Goal: Task Accomplishment & Management: Use online tool/utility

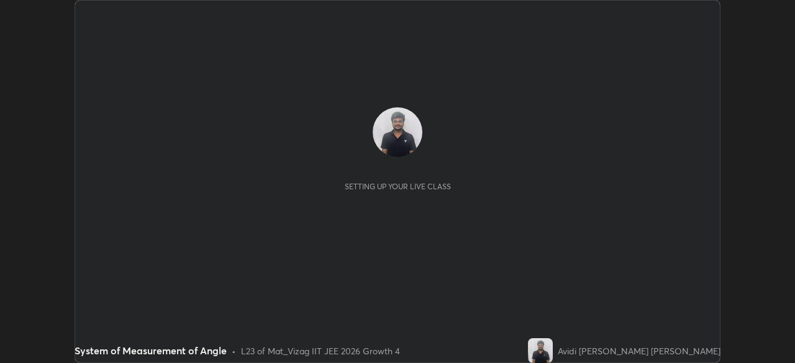
scroll to position [363, 794]
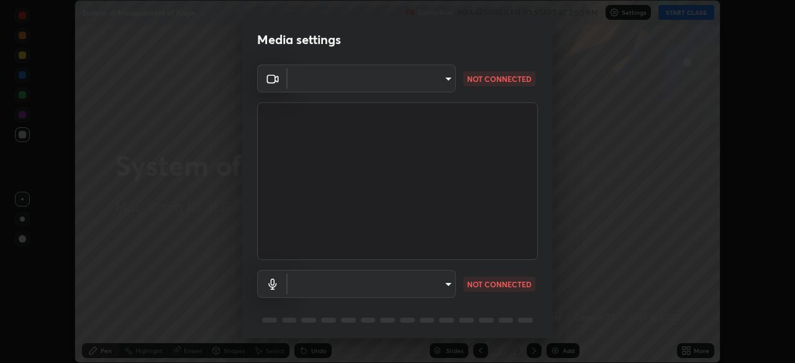
type input "4845557dca10993e581013970589eac48f795e0d899d370849d875fb2bc8e73d"
type input "default"
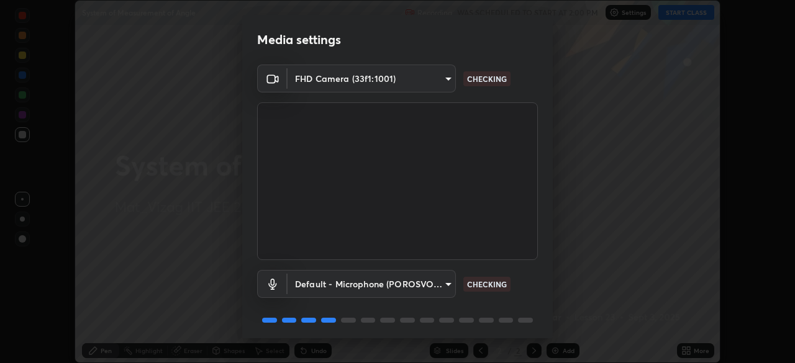
scroll to position [44, 0]
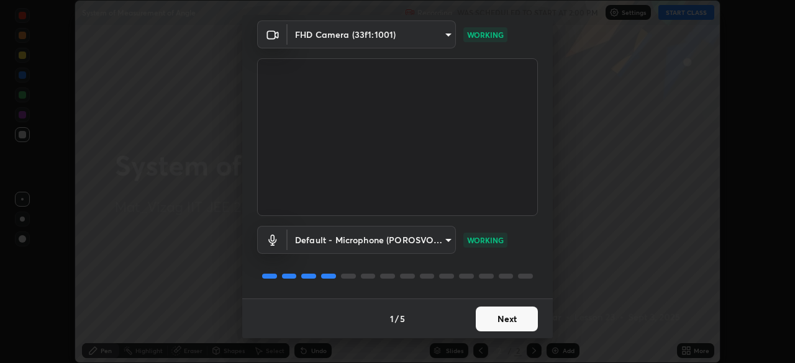
click at [505, 322] on button "Next" at bounding box center [507, 319] width 62 height 25
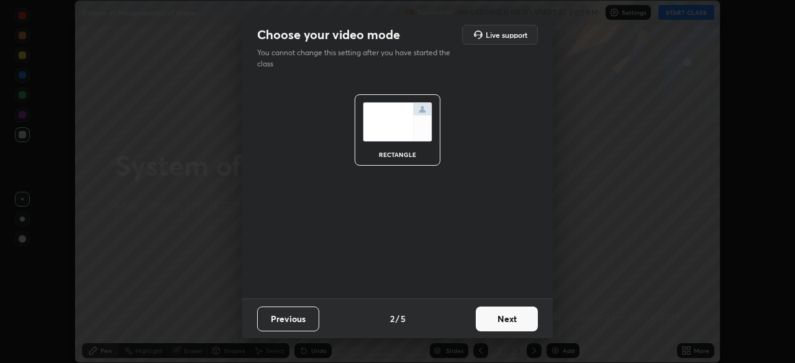
scroll to position [0, 0]
click at [509, 314] on button "Next" at bounding box center [507, 319] width 62 height 25
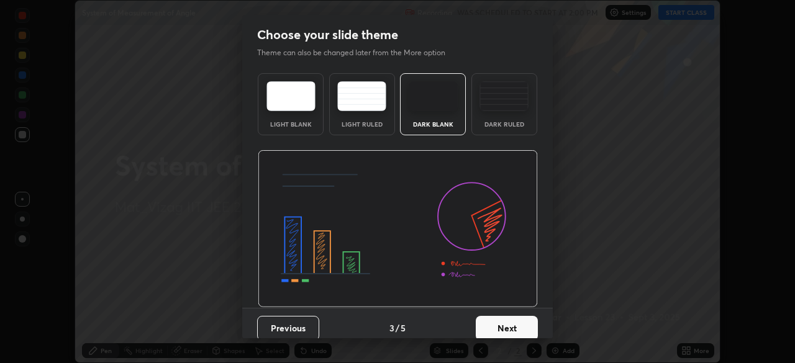
click at [516, 325] on button "Next" at bounding box center [507, 328] width 62 height 25
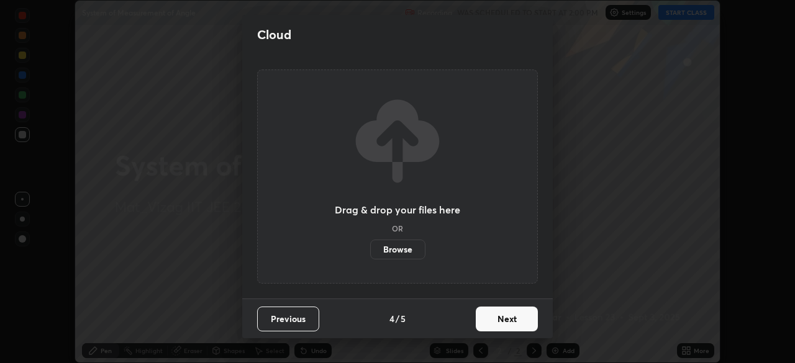
click at [506, 314] on button "Next" at bounding box center [507, 319] width 62 height 25
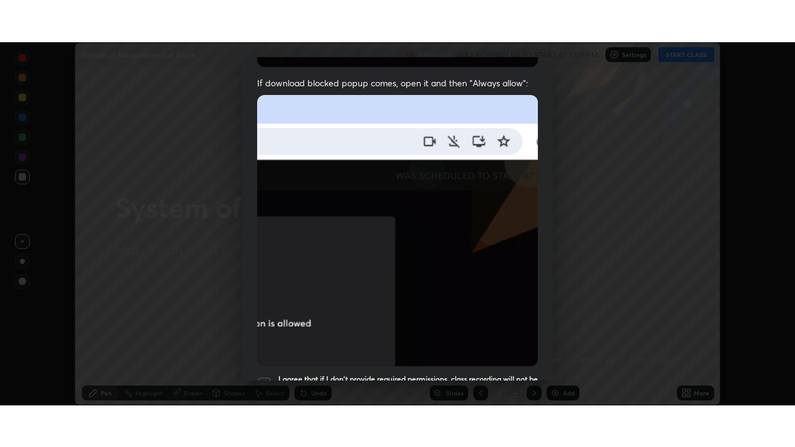
scroll to position [298, 0]
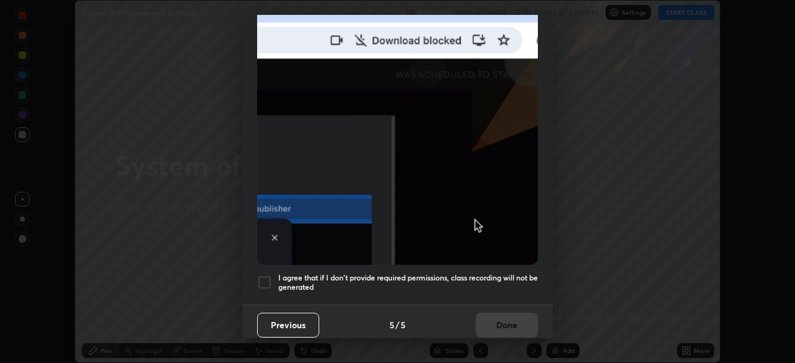
click at [265, 279] on div at bounding box center [264, 282] width 15 height 15
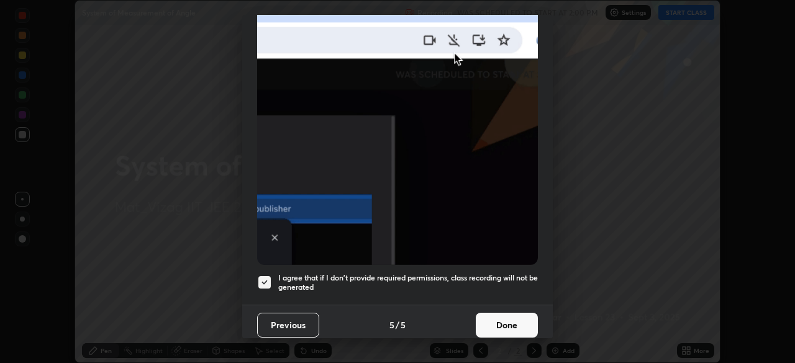
click at [520, 319] on button "Done" at bounding box center [507, 325] width 62 height 25
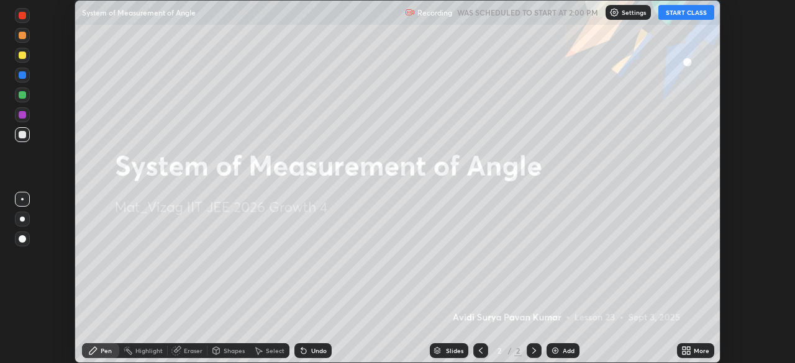
click at [564, 354] on div "Add" at bounding box center [569, 351] width 12 height 6
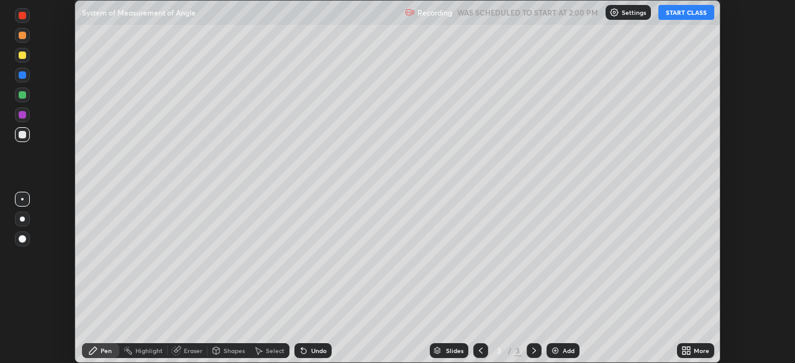
click at [680, 14] on button "START CLASS" at bounding box center [686, 12] width 56 height 15
click at [696, 354] on div "More" at bounding box center [702, 351] width 16 height 6
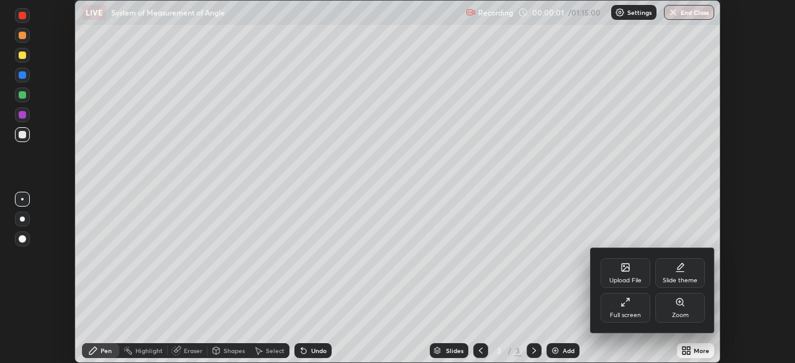
click at [631, 308] on div "Full screen" at bounding box center [626, 308] width 50 height 30
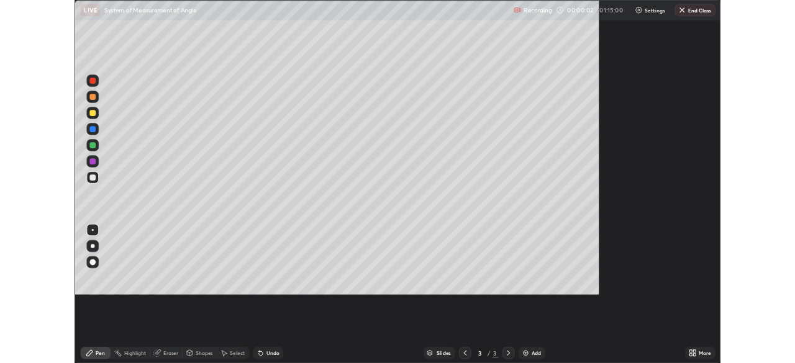
scroll to position [447, 795]
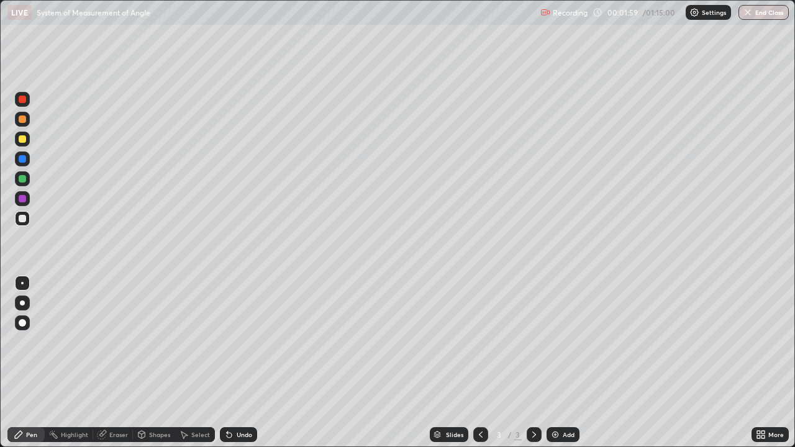
click at [24, 317] on div at bounding box center [22, 323] width 15 height 15
click at [24, 302] on div at bounding box center [22, 303] width 5 height 5
click at [230, 363] on icon at bounding box center [229, 435] width 10 height 10
click at [240, 363] on div "Undo" at bounding box center [245, 435] width 16 height 6
click at [248, 363] on div "Undo" at bounding box center [245, 435] width 16 height 6
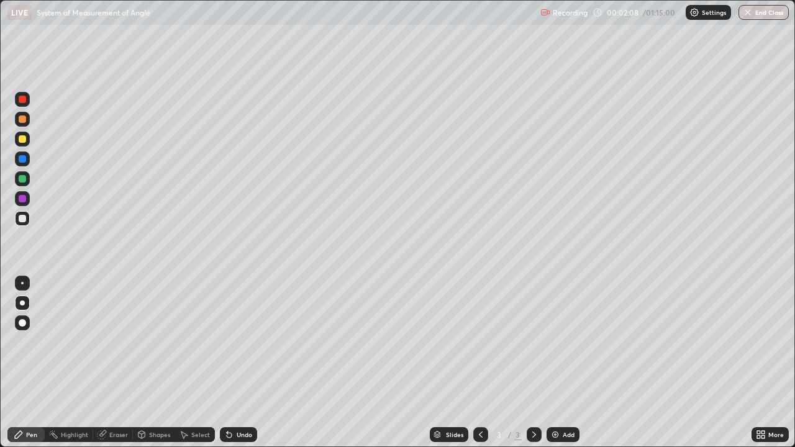
click at [119, 363] on div "Eraser" at bounding box center [118, 435] width 19 height 6
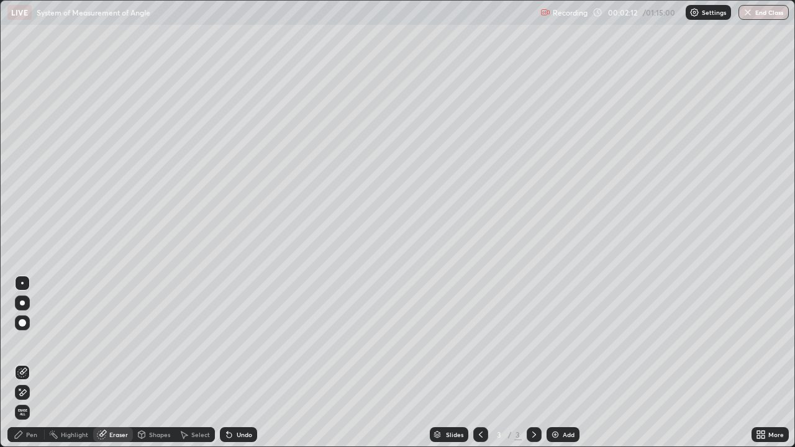
click at [33, 363] on div "Pen" at bounding box center [25, 434] width 37 height 15
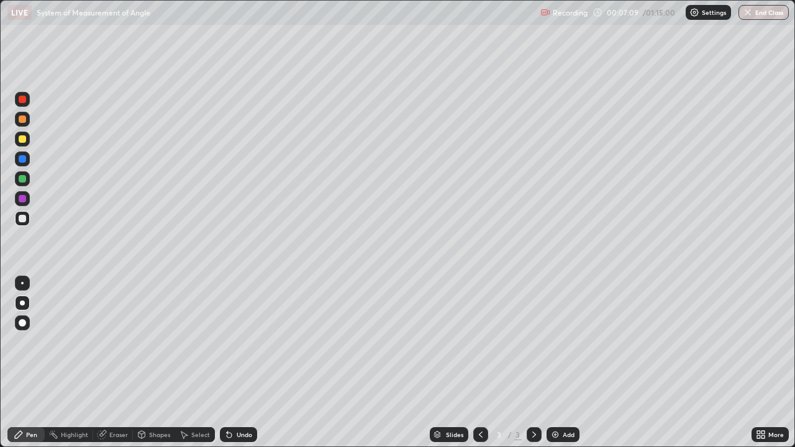
click at [558, 363] on img at bounding box center [555, 435] width 10 height 10
click at [478, 363] on icon at bounding box center [481, 435] width 10 height 10
click at [533, 363] on icon at bounding box center [534, 435] width 10 height 10
click at [157, 363] on div "Shapes" at bounding box center [159, 435] width 21 height 6
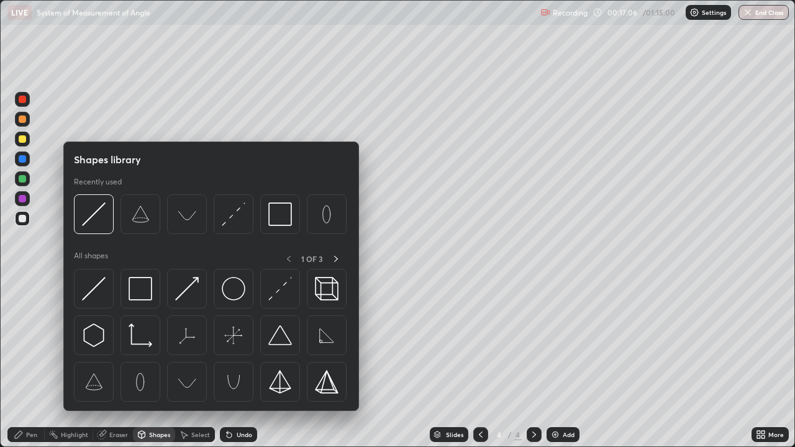
click at [152, 363] on div "Shapes" at bounding box center [159, 435] width 21 height 6
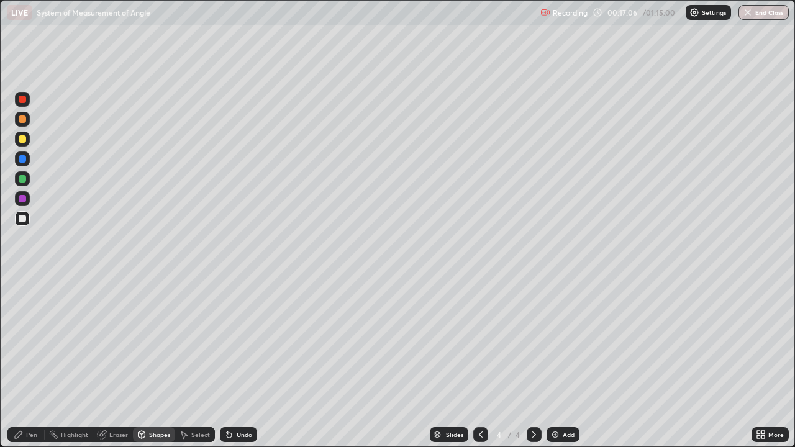
click at [120, 363] on div "Eraser" at bounding box center [118, 435] width 19 height 6
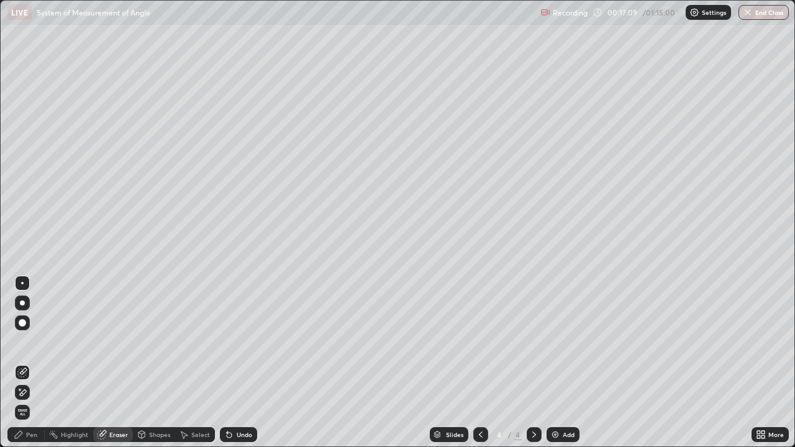
click at [26, 363] on div "Pen" at bounding box center [31, 435] width 11 height 6
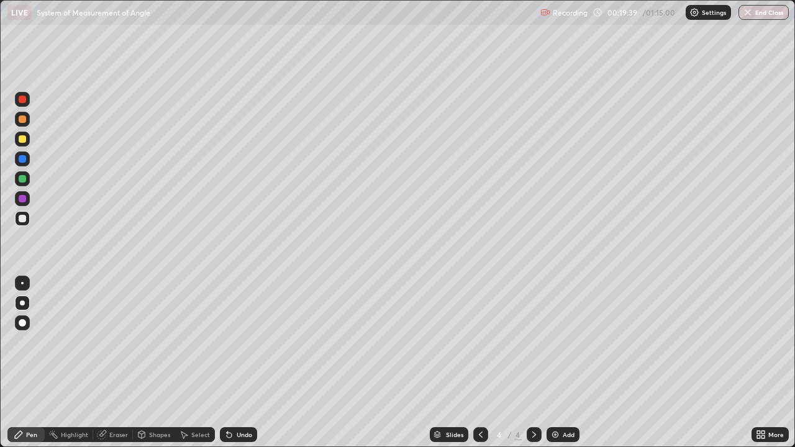
click at [473, 363] on div at bounding box center [480, 434] width 15 height 15
click at [532, 363] on icon at bounding box center [534, 435] width 10 height 10
click at [565, 363] on div "Add" at bounding box center [569, 435] width 12 height 6
click at [533, 363] on icon at bounding box center [534, 435] width 10 height 10
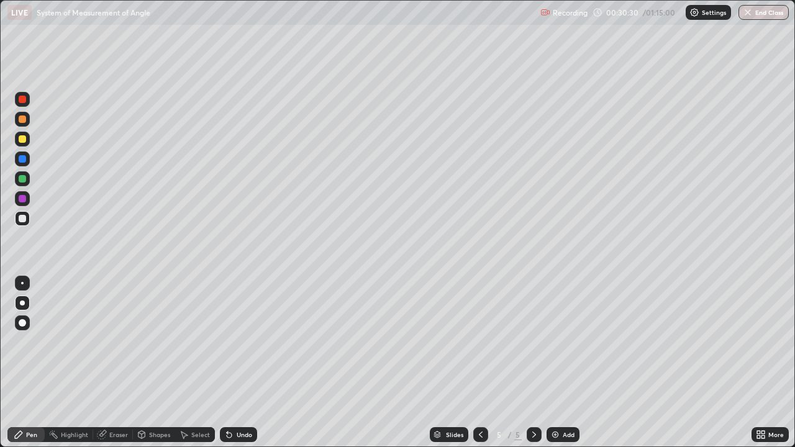
click at [568, 363] on div "Add" at bounding box center [569, 435] width 12 height 6
click at [121, 363] on div "Eraser" at bounding box center [118, 435] width 19 height 6
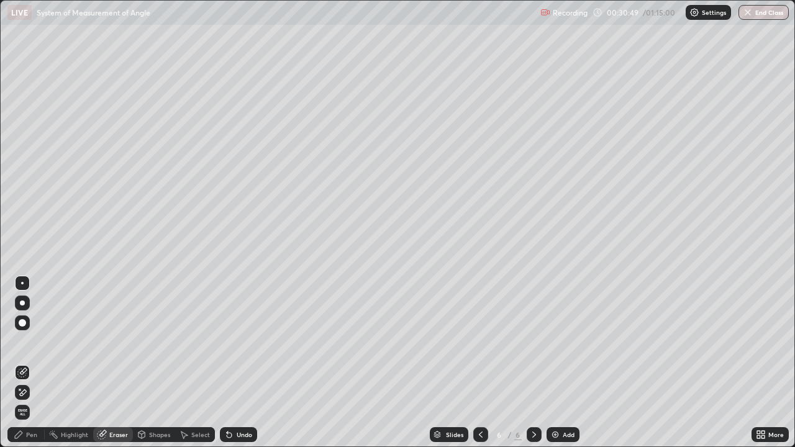
click at [232, 363] on div "Undo" at bounding box center [238, 434] width 37 height 15
click at [237, 363] on div "Undo" at bounding box center [245, 435] width 16 height 6
click at [32, 363] on div "Pen" at bounding box center [31, 435] width 11 height 6
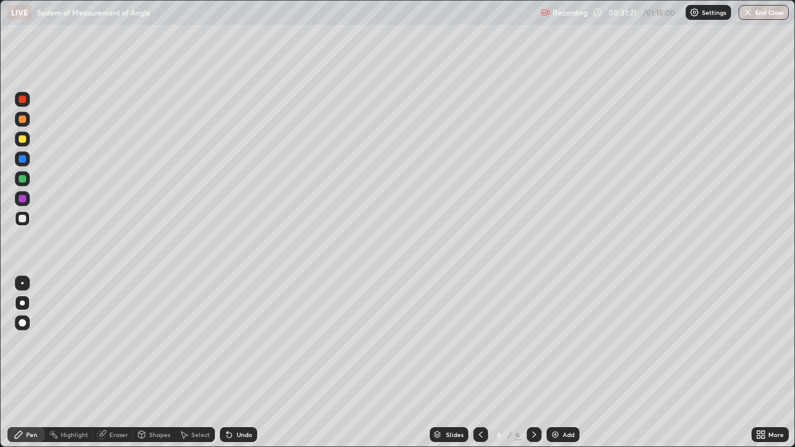
click at [480, 363] on icon at bounding box center [481, 435] width 10 height 10
click at [534, 363] on icon at bounding box center [534, 435] width 10 height 10
click at [237, 363] on div "Undo" at bounding box center [245, 435] width 16 height 6
click at [241, 363] on div "Undo" at bounding box center [245, 435] width 16 height 6
click at [31, 363] on div "Pen" at bounding box center [31, 435] width 11 height 6
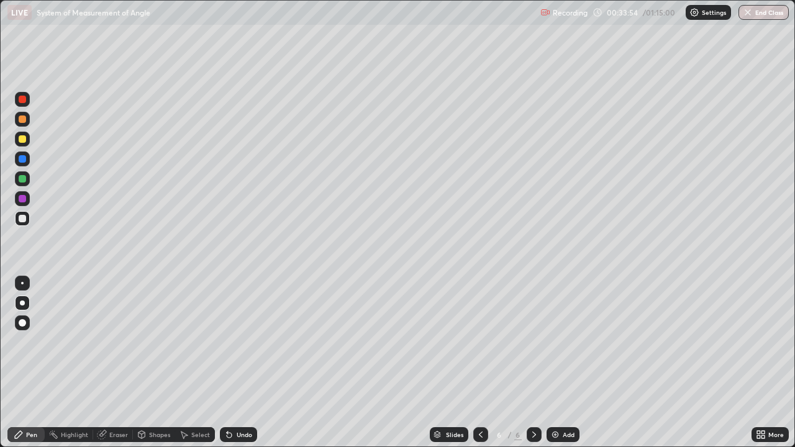
click at [237, 363] on div "Undo" at bounding box center [238, 434] width 37 height 15
click at [234, 363] on div "Undo" at bounding box center [238, 434] width 37 height 15
click at [232, 363] on div "Undo" at bounding box center [238, 434] width 37 height 15
click at [232, 363] on icon at bounding box center [229, 435] width 10 height 10
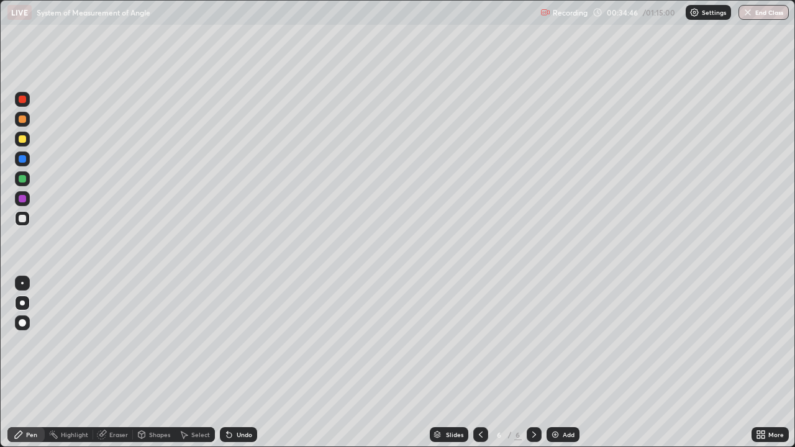
click at [198, 363] on div "Select" at bounding box center [200, 435] width 19 height 6
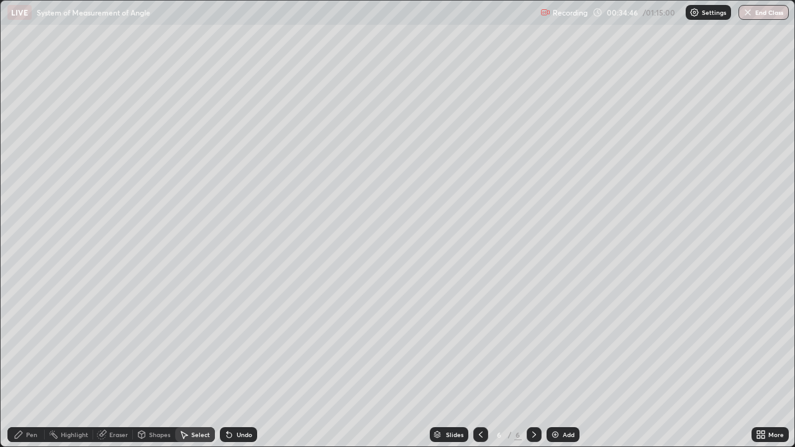
click at [229, 363] on icon at bounding box center [229, 435] width 5 height 5
click at [27, 363] on div "Pen" at bounding box center [31, 435] width 11 height 6
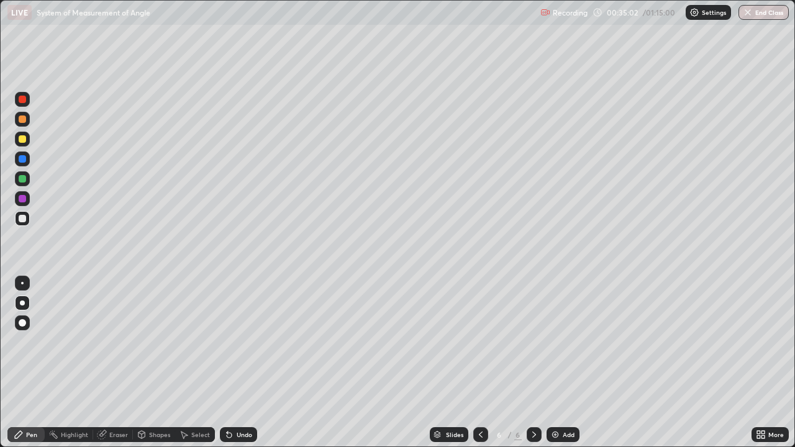
click at [237, 363] on div "Undo" at bounding box center [238, 434] width 37 height 15
click at [234, 363] on div "Undo" at bounding box center [238, 434] width 37 height 15
click at [111, 363] on div "Eraser" at bounding box center [118, 435] width 19 height 6
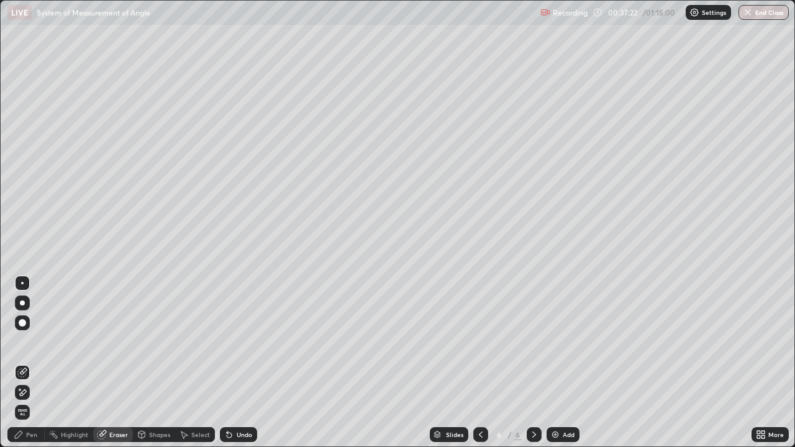
click at [34, 363] on div "Pen" at bounding box center [31, 435] width 11 height 6
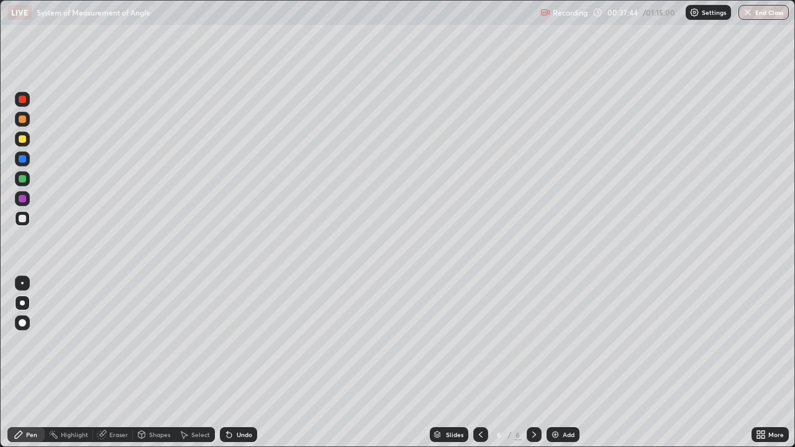
click at [227, 363] on icon at bounding box center [227, 432] width 1 height 1
click at [237, 363] on div "Undo" at bounding box center [245, 435] width 16 height 6
click at [239, 363] on div "Undo" at bounding box center [245, 435] width 16 height 6
click at [237, 363] on div "Undo" at bounding box center [238, 434] width 37 height 15
click at [231, 363] on icon at bounding box center [229, 435] width 10 height 10
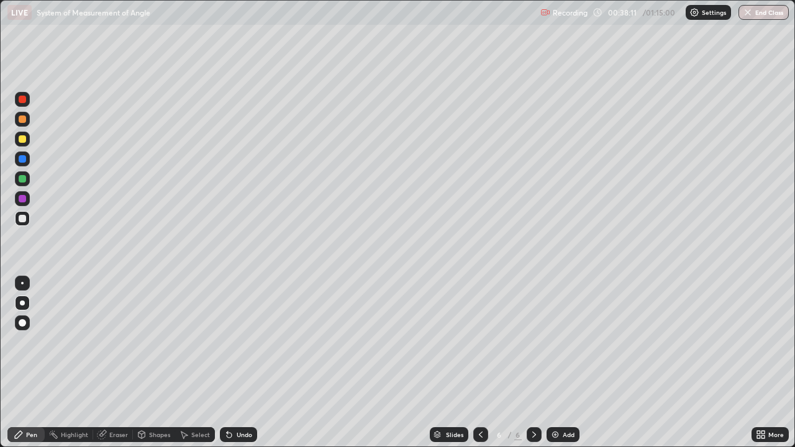
click at [231, 363] on icon at bounding box center [229, 435] width 10 height 10
click at [560, 363] on div "Add" at bounding box center [563, 434] width 33 height 15
click at [242, 363] on div "Undo" at bounding box center [245, 435] width 16 height 6
click at [232, 363] on div "Undo" at bounding box center [238, 434] width 37 height 15
click at [242, 363] on div "Undo" at bounding box center [238, 434] width 37 height 15
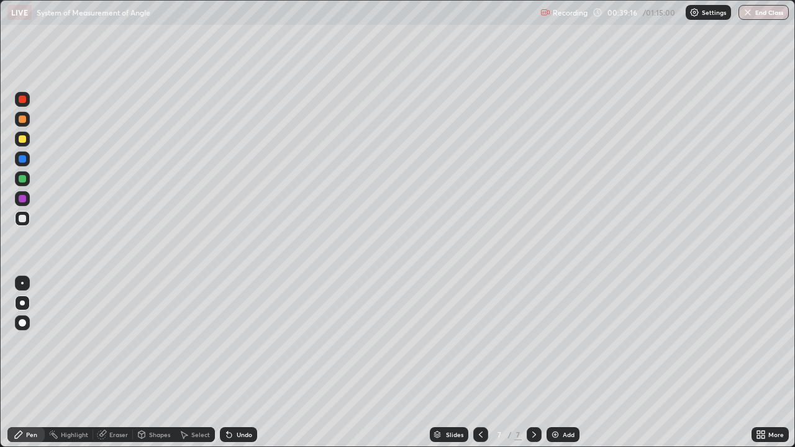
click at [112, 363] on div "Eraser" at bounding box center [118, 435] width 19 height 6
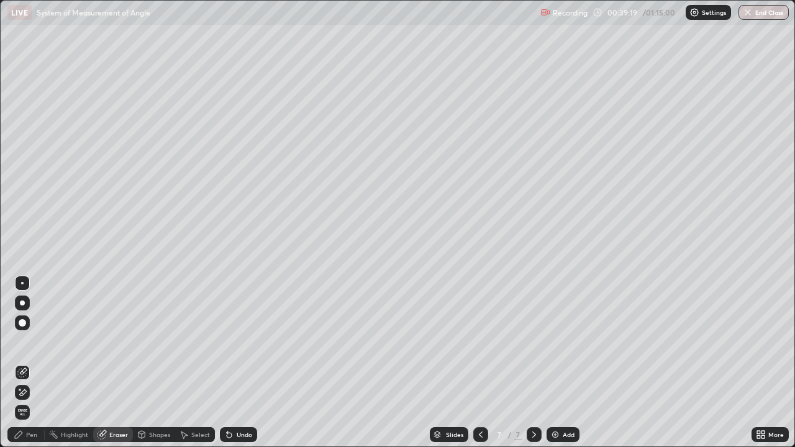
click at [24, 363] on icon at bounding box center [19, 435] width 10 height 10
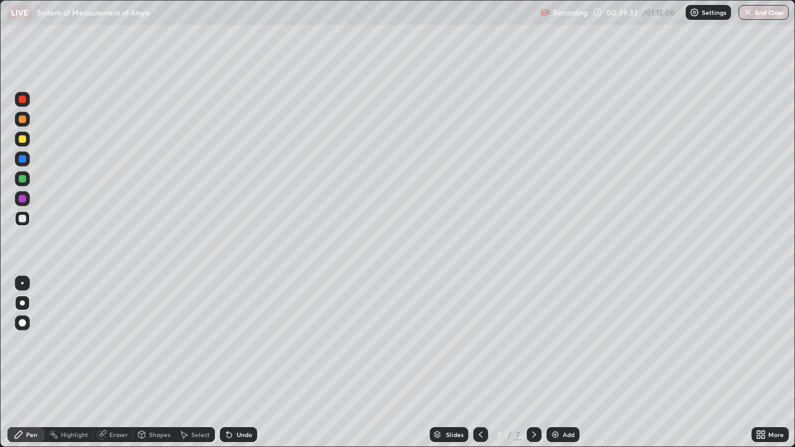
click at [567, 363] on div "Add" at bounding box center [569, 435] width 12 height 6
click at [557, 363] on div "Add" at bounding box center [563, 434] width 33 height 15
click at [117, 363] on div "Eraser" at bounding box center [118, 435] width 19 height 6
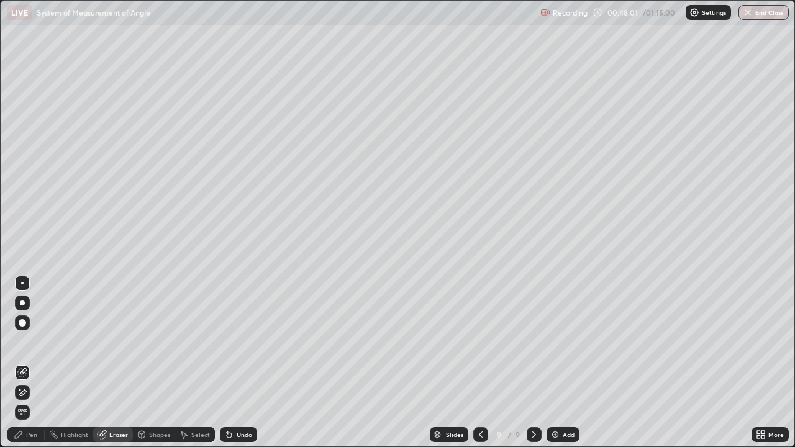
click at [29, 363] on div "Pen" at bounding box center [31, 435] width 11 height 6
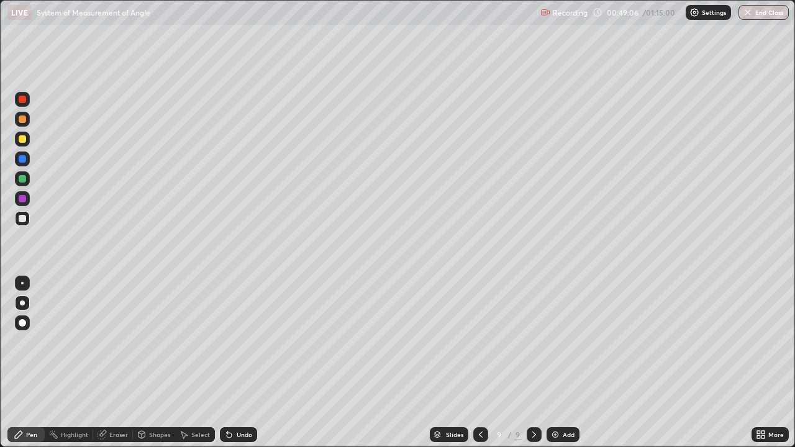
click at [109, 363] on div "Eraser" at bounding box center [118, 435] width 19 height 6
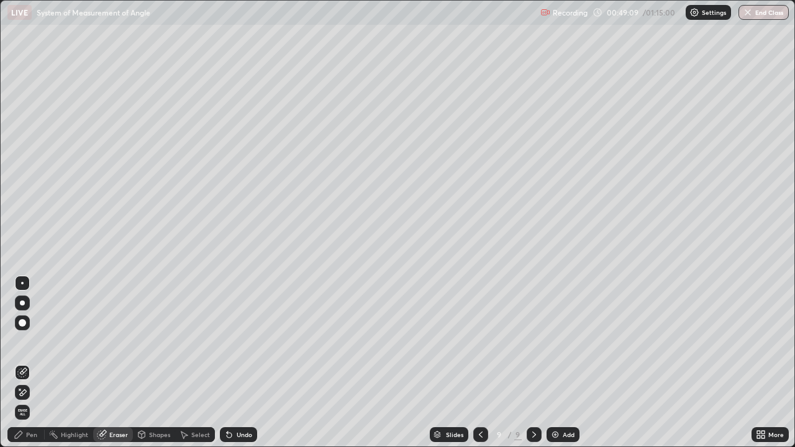
click at [27, 363] on div "Pen" at bounding box center [31, 435] width 11 height 6
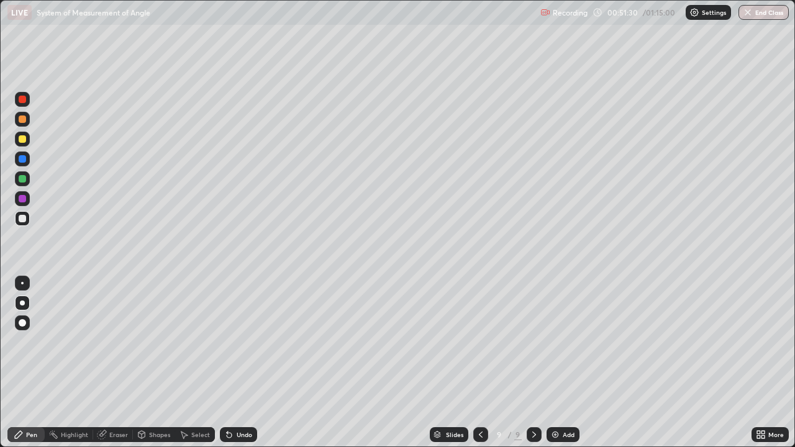
click at [552, 363] on img at bounding box center [555, 435] width 10 height 10
click at [115, 363] on div "Eraser" at bounding box center [118, 435] width 19 height 6
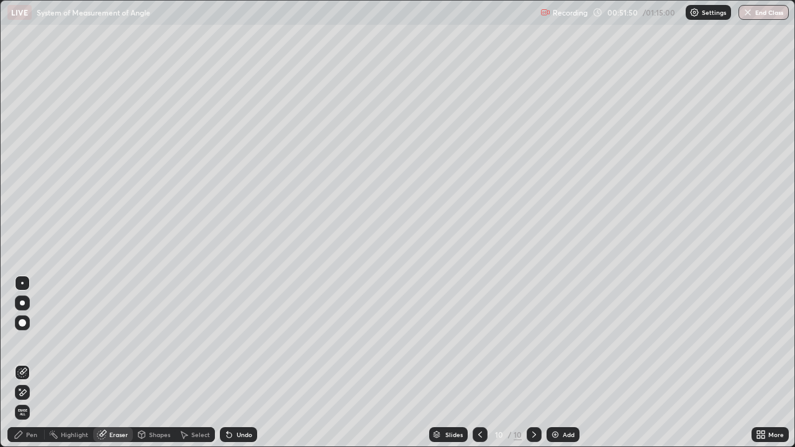
click at [30, 363] on div "Pen" at bounding box center [31, 435] width 11 height 6
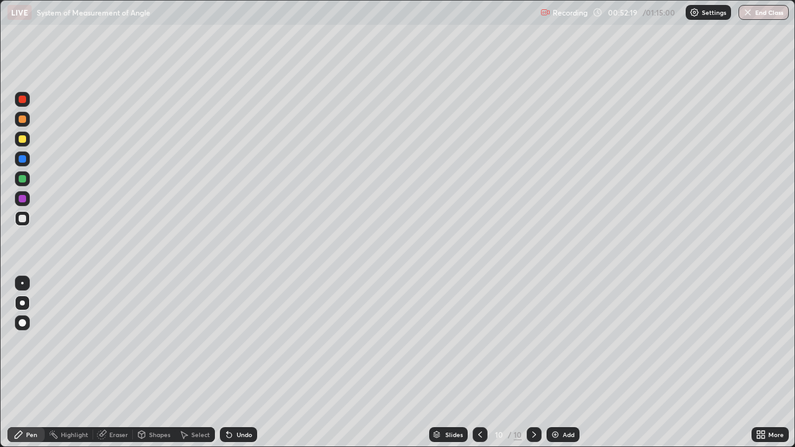
click at [114, 363] on div "Eraser" at bounding box center [118, 435] width 19 height 6
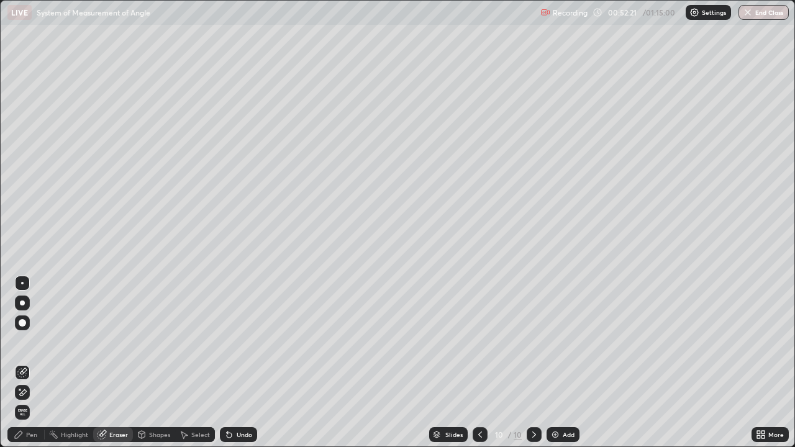
click at [34, 363] on div "Pen" at bounding box center [31, 435] width 11 height 6
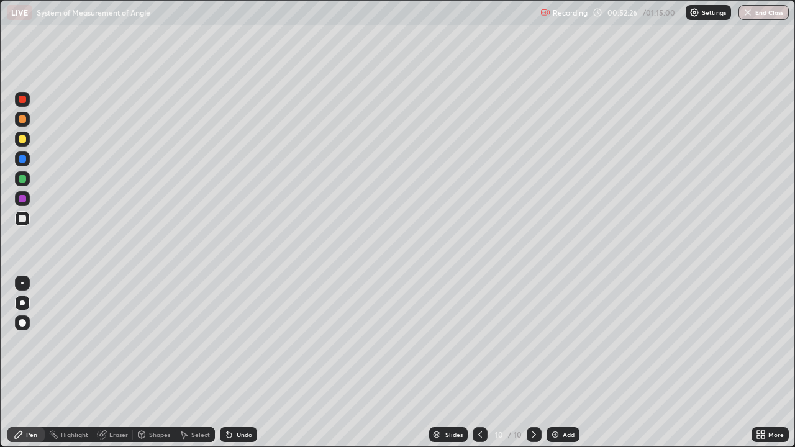
click at [109, 363] on div "Eraser" at bounding box center [118, 435] width 19 height 6
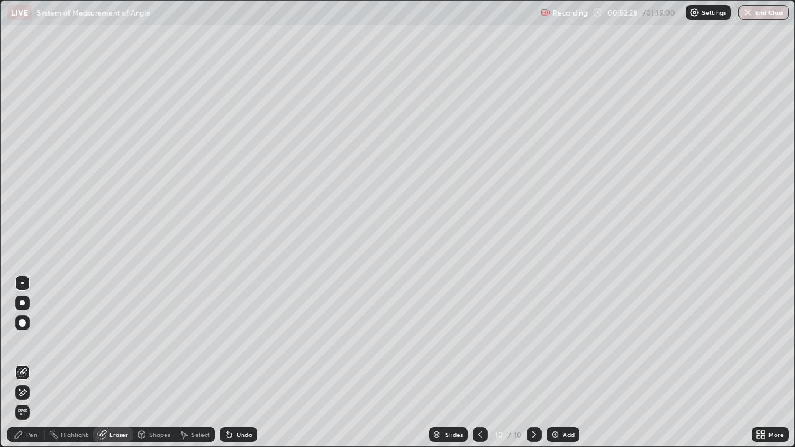
click at [22, 363] on icon at bounding box center [18, 434] width 7 height 7
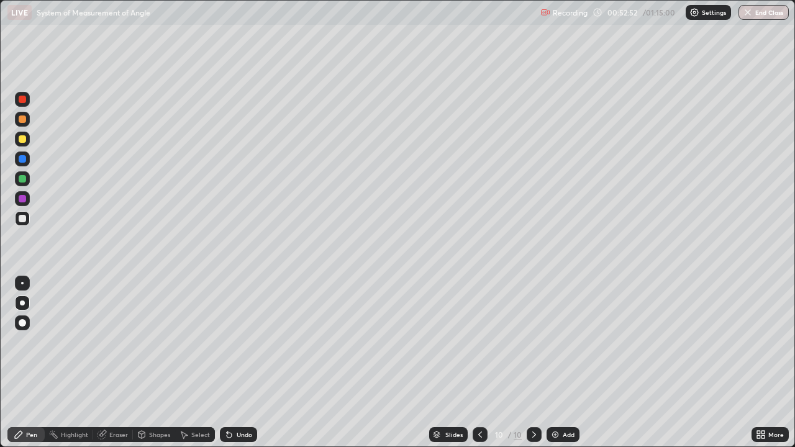
click at [115, 363] on div "Eraser" at bounding box center [118, 435] width 19 height 6
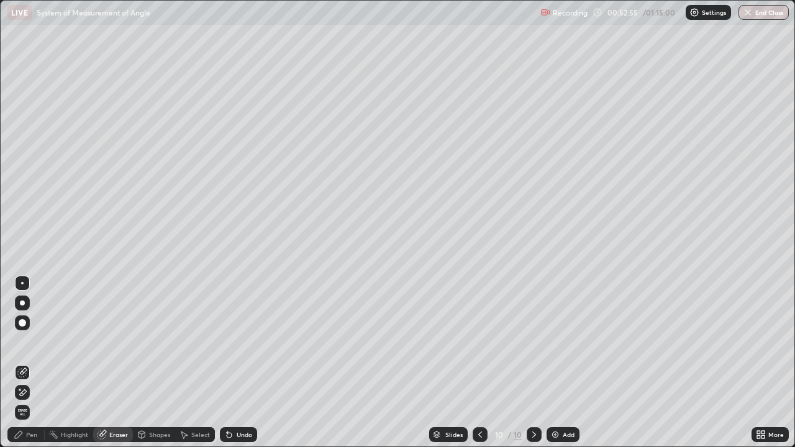
click at [24, 363] on div "Pen" at bounding box center [25, 434] width 37 height 15
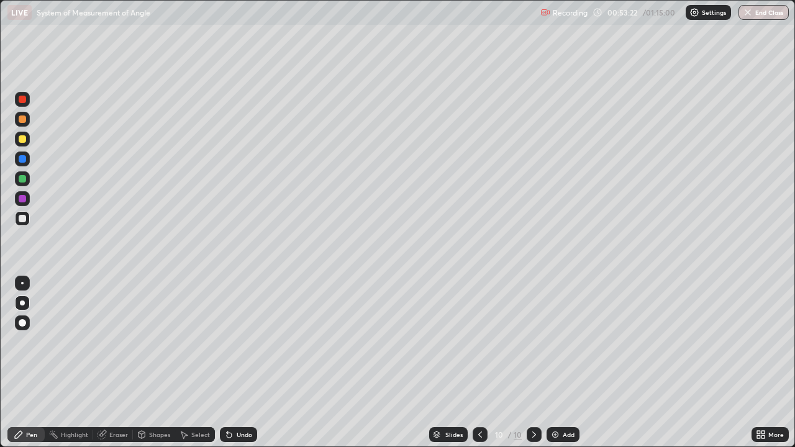
click at [485, 363] on div at bounding box center [480, 434] width 15 height 15
click at [533, 363] on icon at bounding box center [534, 435] width 10 height 10
click at [479, 363] on icon at bounding box center [480, 435] width 10 height 10
click at [534, 363] on icon at bounding box center [534, 435] width 10 height 10
click at [555, 363] on img at bounding box center [555, 435] width 10 height 10
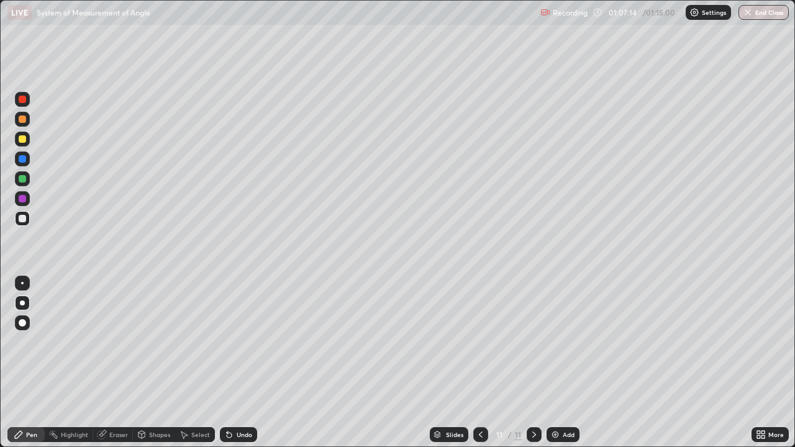
click at [533, 363] on icon at bounding box center [534, 435] width 10 height 10
click at [565, 363] on div "Add" at bounding box center [569, 435] width 12 height 6
click at [479, 363] on icon at bounding box center [481, 435] width 10 height 10
click at [781, 12] on button "End Class" at bounding box center [764, 12] width 50 height 15
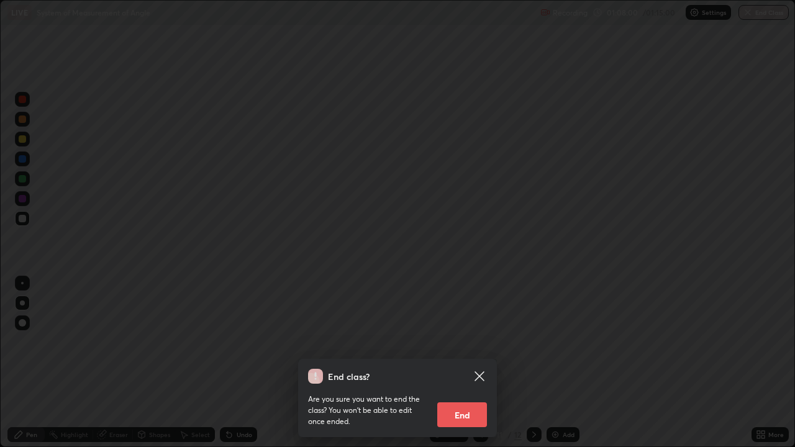
click at [478, 363] on button "End" at bounding box center [462, 415] width 50 height 25
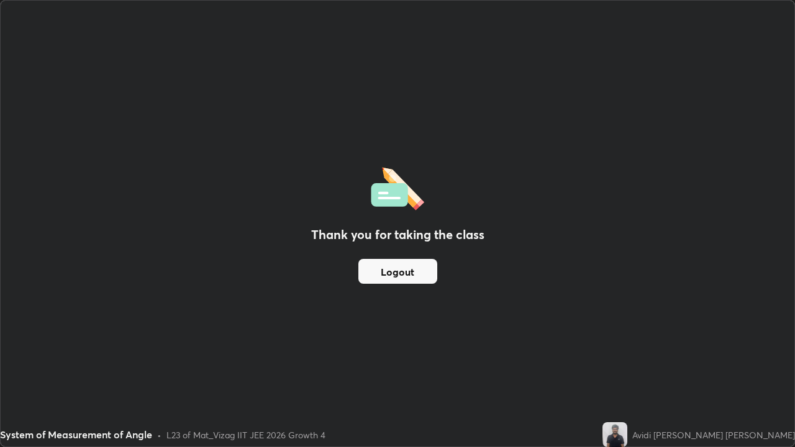
click at [397, 273] on button "Logout" at bounding box center [397, 271] width 79 height 25
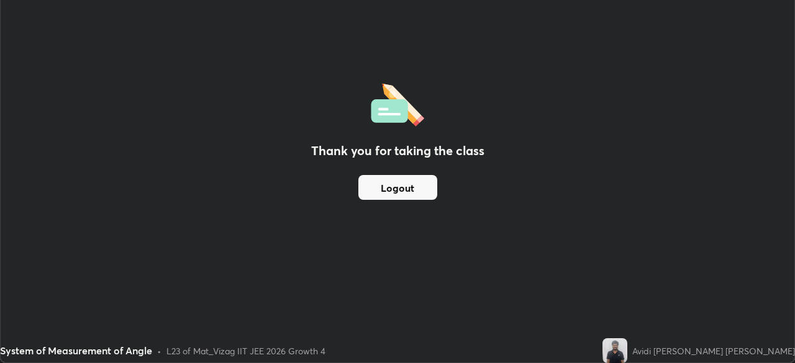
scroll to position [61755, 61324]
